Goal: Transaction & Acquisition: Purchase product/service

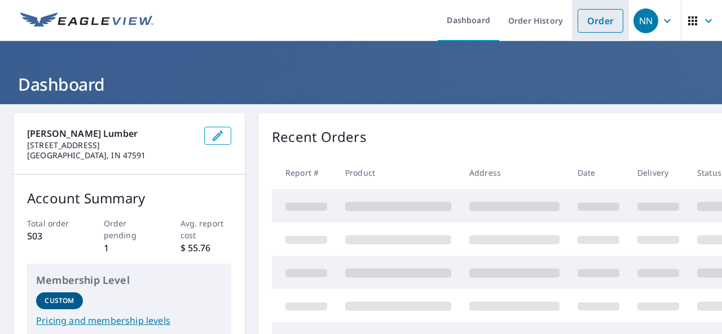
click at [603, 25] on link "Order" at bounding box center [600, 21] width 46 height 24
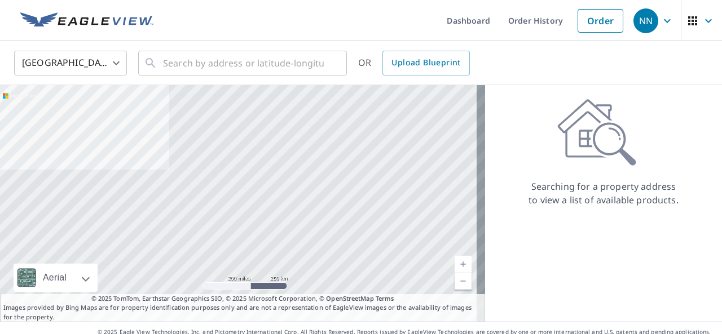
drag, startPoint x: 157, startPoint y: 64, endPoint x: 247, endPoint y: 98, distance: 96.3
click at [157, 64] on icon at bounding box center [151, 63] width 14 height 14
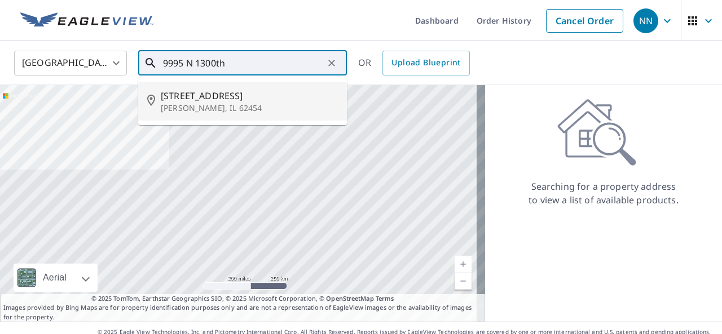
click at [215, 97] on span "[STREET_ADDRESS]" at bounding box center [249, 96] width 177 height 14
type input "[STREET_ADDRESS][PERSON_NAME]"
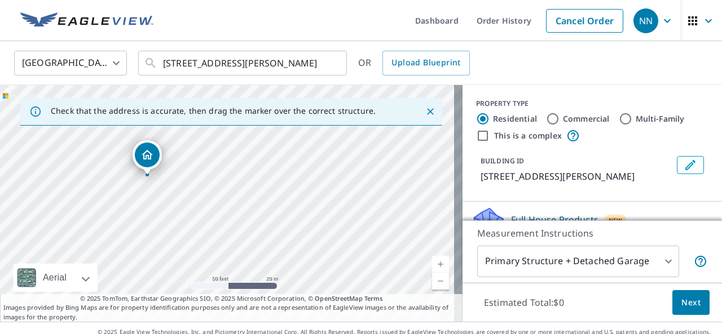
drag, startPoint x: 134, startPoint y: 159, endPoint x: 144, endPoint y: 165, distance: 11.9
drag, startPoint x: 220, startPoint y: 182, endPoint x: 219, endPoint y: 259, distance: 77.3
click at [220, 265] on div "[STREET_ADDRESS][PERSON_NAME]" at bounding box center [231, 203] width 462 height 237
drag, startPoint x: 172, startPoint y: 199, endPoint x: 184, endPoint y: 260, distance: 62.0
click at [184, 260] on div "[STREET_ADDRESS][PERSON_NAME]" at bounding box center [231, 203] width 462 height 237
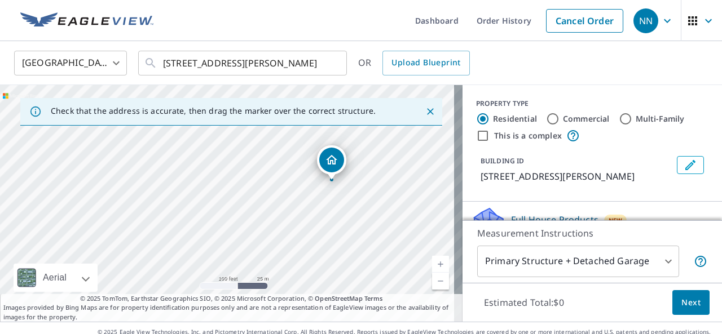
drag, startPoint x: 151, startPoint y: 237, endPoint x: 359, endPoint y: 227, distance: 208.3
click at [359, 228] on div "[STREET_ADDRESS][PERSON_NAME]" at bounding box center [231, 203] width 462 height 237
drag, startPoint x: 240, startPoint y: 199, endPoint x: 240, endPoint y: 240, distance: 41.2
click at [226, 284] on div "[STREET_ADDRESS][PERSON_NAME]" at bounding box center [231, 203] width 462 height 237
drag, startPoint x: 254, startPoint y: 191, endPoint x: 192, endPoint y: 81, distance: 126.7
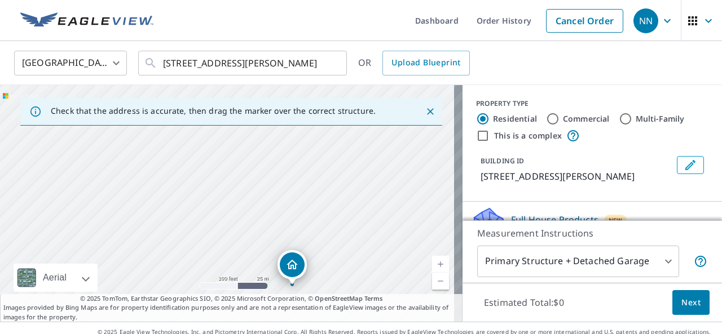
click at [192, 81] on div "[GEOGRAPHIC_DATA] [GEOGRAPHIC_DATA] ​ [STREET_ADDRESS][PERSON_NAME] ​ OR Upload…" at bounding box center [361, 181] width 722 height 281
click at [182, 214] on div "[STREET_ADDRESS][PERSON_NAME]" at bounding box center [231, 203] width 462 height 237
drag, startPoint x: 183, startPoint y: 205, endPoint x: 178, endPoint y: 46, distance: 159.1
click at [178, 47] on div "[GEOGRAPHIC_DATA] [GEOGRAPHIC_DATA] ​ [STREET_ADDRESS][PERSON_NAME] ​ OR Upload…" at bounding box center [361, 181] width 722 height 281
drag, startPoint x: 336, startPoint y: 204, endPoint x: 238, endPoint y: 160, distance: 107.3
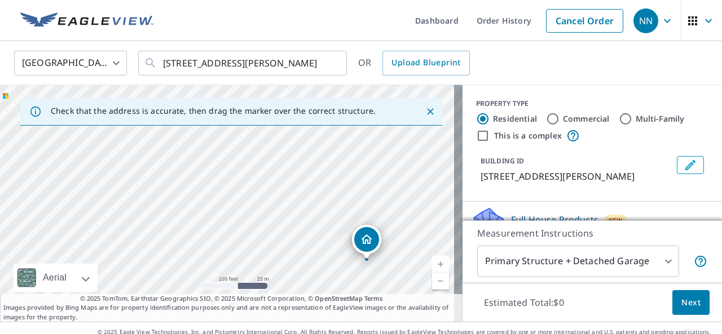
click at [238, 161] on div "[STREET_ADDRESS][PERSON_NAME]" at bounding box center [231, 203] width 462 height 237
drag, startPoint x: 244, startPoint y: 250, endPoint x: 195, endPoint y: 214, distance: 60.1
click at [195, 214] on div "[STREET_ADDRESS][PERSON_NAME]" at bounding box center [231, 203] width 462 height 237
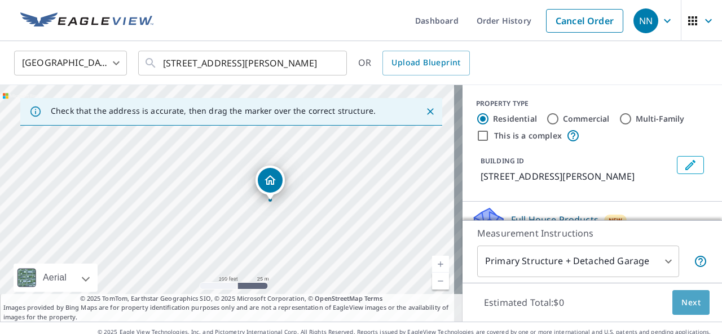
drag, startPoint x: 684, startPoint y: 301, endPoint x: 668, endPoint y: 266, distance: 38.6
click at [675, 277] on div "Measurement Instructions Primary Structure + Detached Garage 1 ​ Estimated Tota…" at bounding box center [591, 271] width 259 height 102
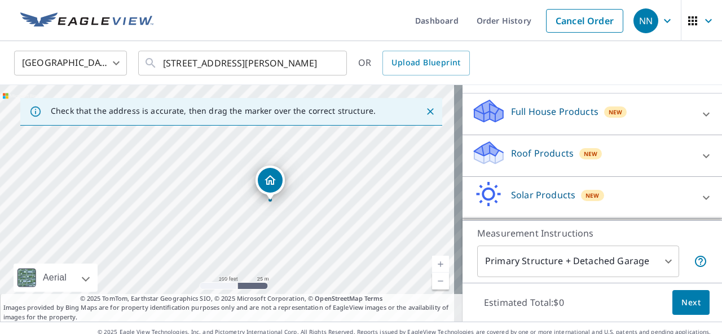
scroll to position [91, 0]
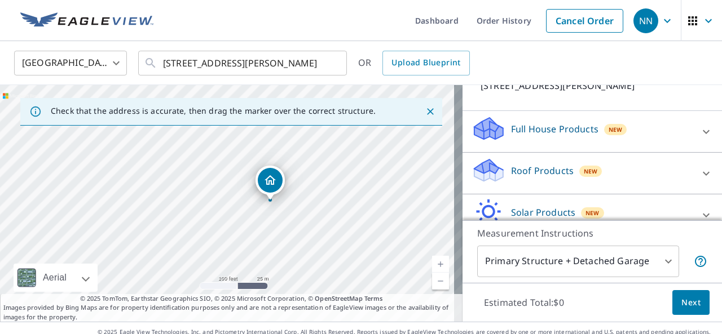
click at [667, 176] on div "Roof Products New" at bounding box center [581, 173] width 221 height 32
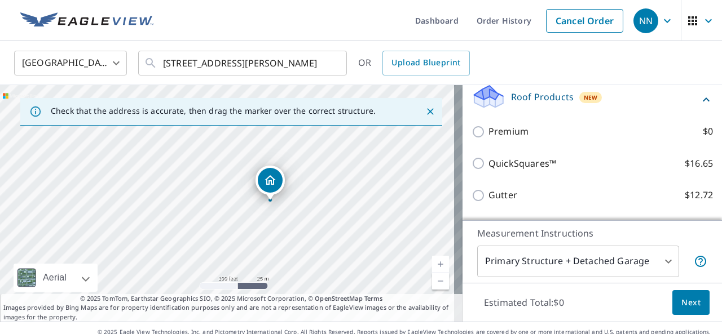
scroll to position [147, 0]
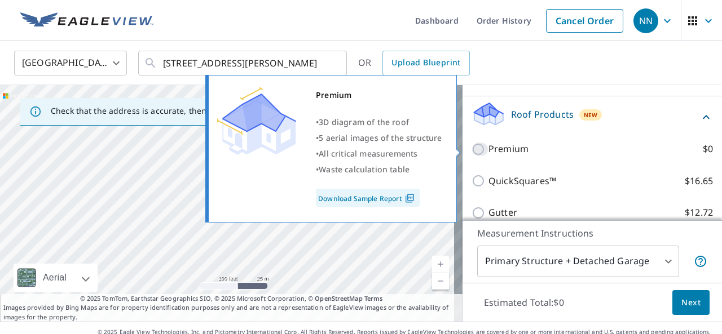
click at [471, 147] on input "Premium $0" at bounding box center [479, 150] width 17 height 14
checkbox input "true"
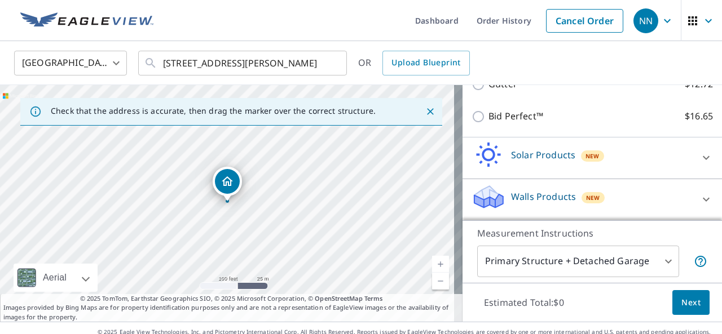
scroll to position [16, 0]
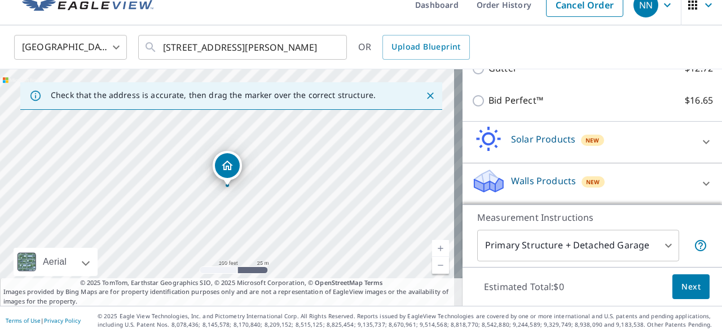
click at [681, 291] on span "Next" at bounding box center [690, 287] width 19 height 14
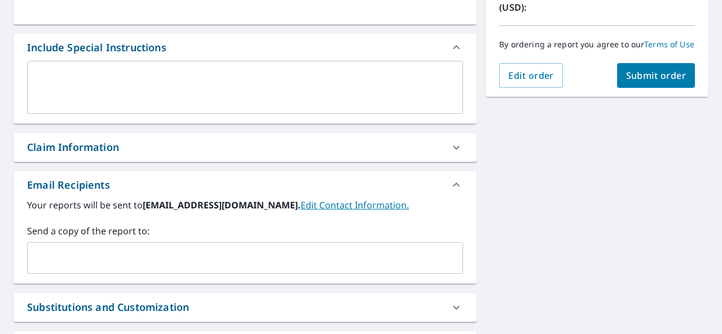
scroll to position [298, 0]
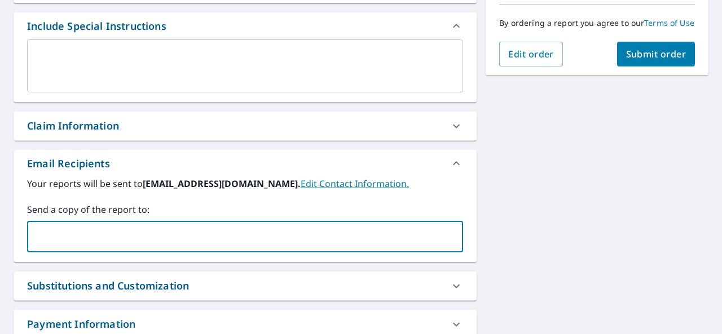
click at [64, 242] on input "text" at bounding box center [236, 236] width 409 height 21
type input "[EMAIL_ADDRESS][DOMAIN_NAME]"
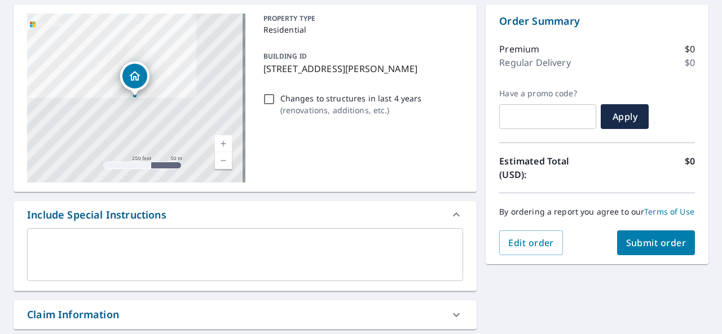
scroll to position [105, 0]
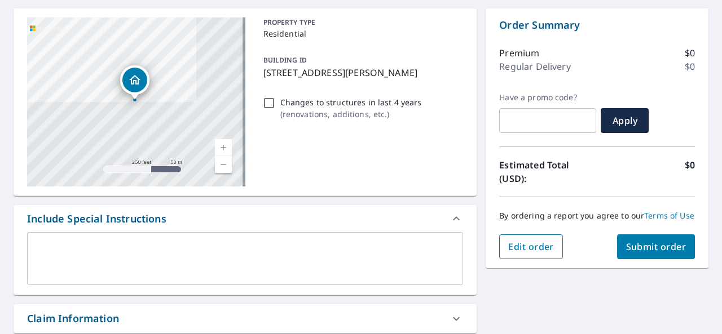
click at [537, 253] on span "Edit order" at bounding box center [531, 247] width 46 height 12
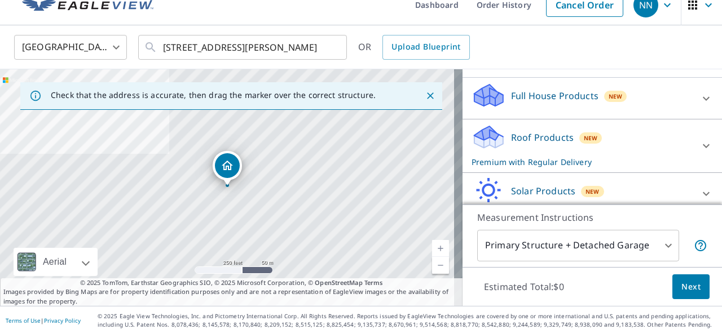
scroll to position [113, 0]
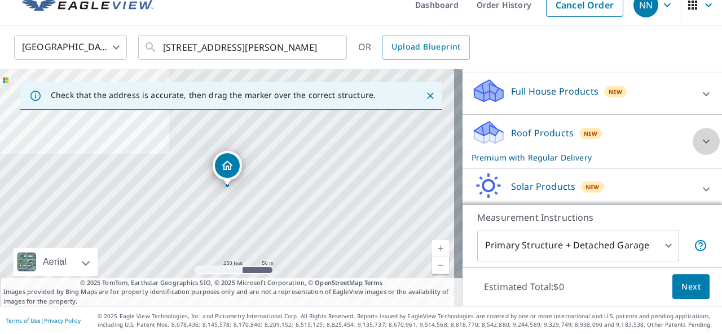
click at [699, 138] on icon at bounding box center [706, 142] width 14 height 14
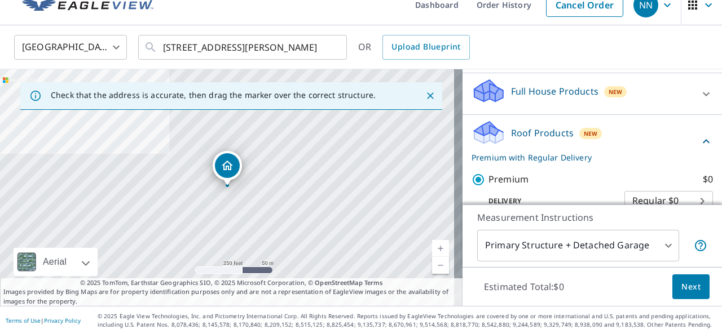
click at [699, 92] on icon at bounding box center [706, 94] width 14 height 14
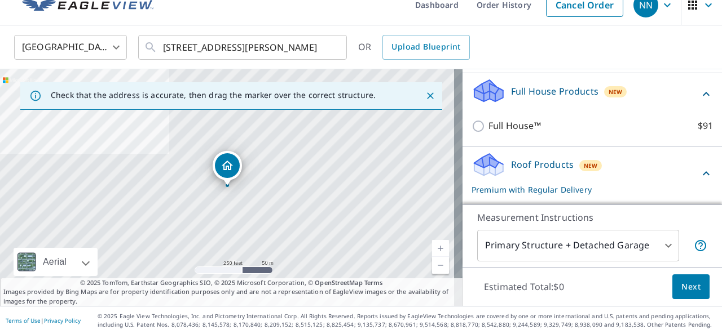
click at [699, 91] on icon at bounding box center [706, 94] width 14 height 14
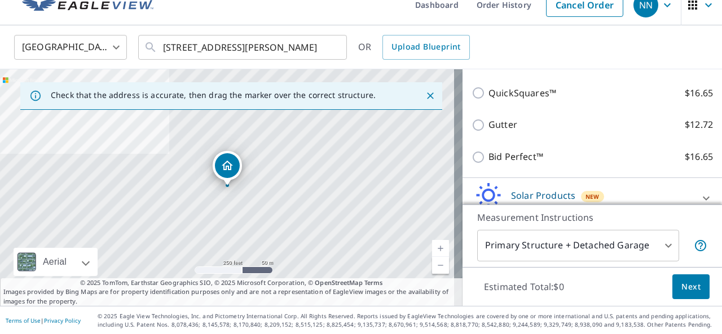
scroll to position [200, 0]
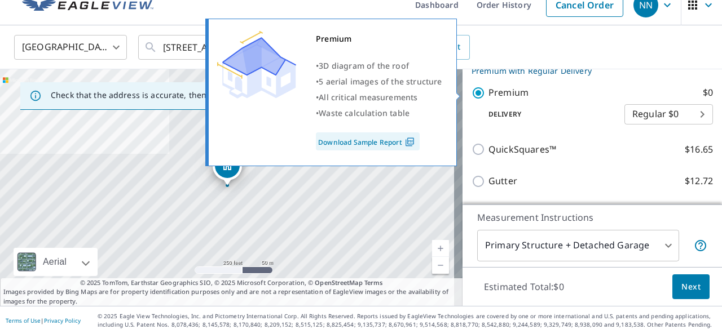
click at [355, 142] on link "Download Sample Report" at bounding box center [368, 141] width 104 height 18
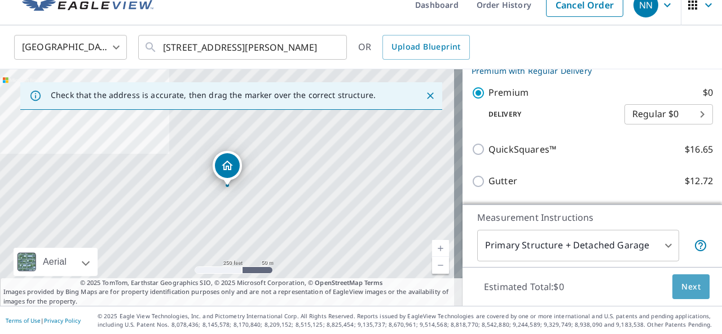
click at [690, 284] on span "Next" at bounding box center [690, 287] width 19 height 14
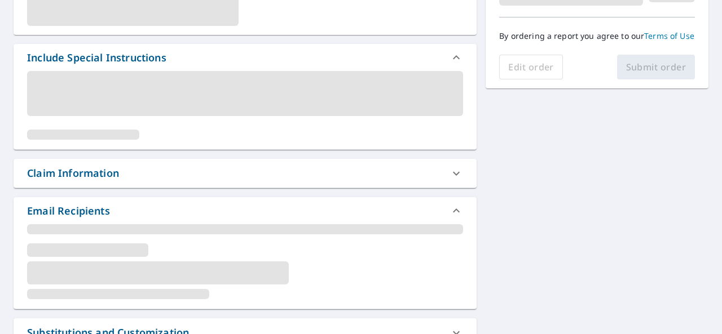
scroll to position [354, 0]
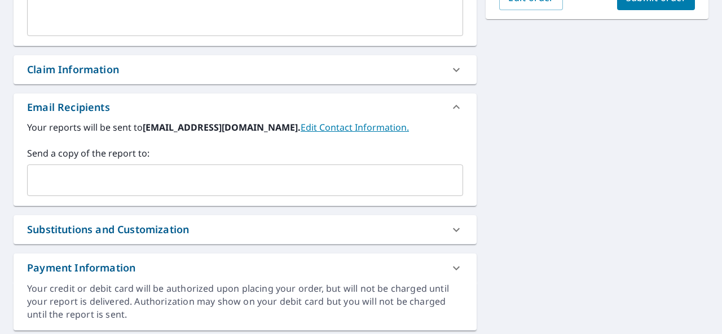
drag, startPoint x: 46, startPoint y: 181, endPoint x: 81, endPoint y: 193, distance: 36.4
click at [46, 182] on input "text" at bounding box center [236, 180] width 409 height 21
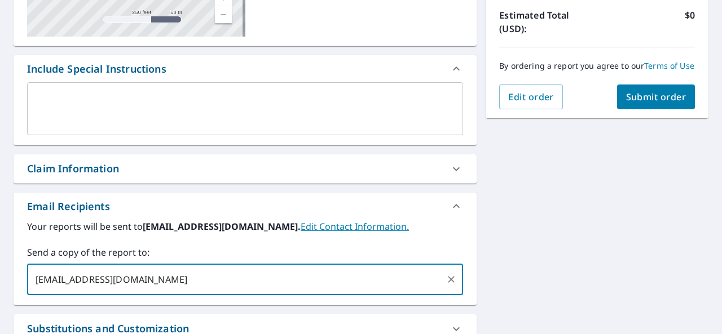
scroll to position [129, 0]
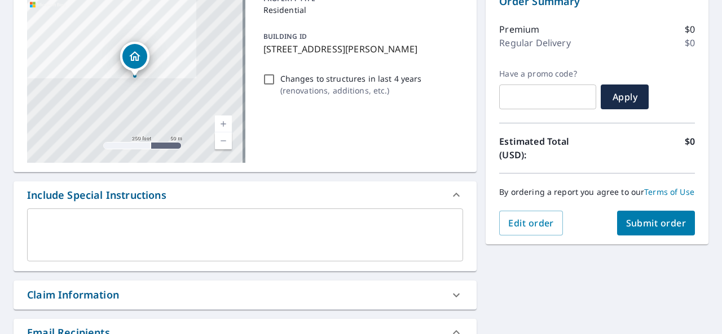
type input "[EMAIL_ADDRESS][DOMAIN_NAME]"
click at [653, 229] on span "Submit order" at bounding box center [656, 223] width 60 height 12
